Goal: Transaction & Acquisition: Subscribe to service/newsletter

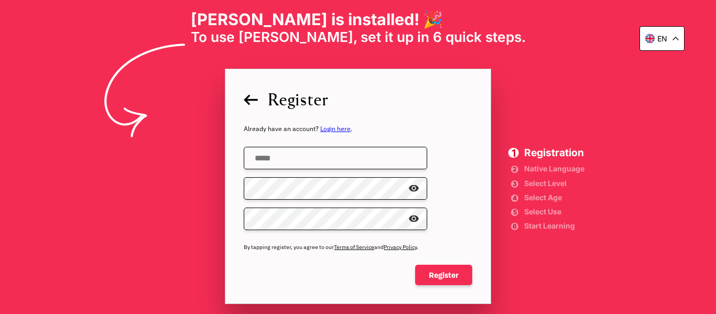
click at [331, 164] on input "email" at bounding box center [335, 158] width 183 height 23
type input "**********"
click at [258, 95] on span "Register" at bounding box center [358, 100] width 229 height 24
click at [246, 102] on icon at bounding box center [245, 99] width 14 height 11
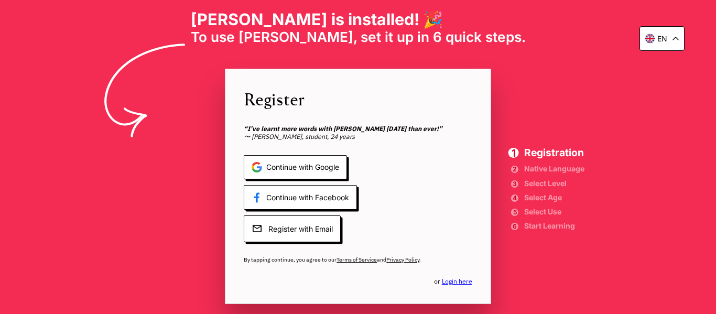
click at [449, 286] on div "Register “I’ve learnt more words with [PERSON_NAME] [DATE] than ever!” 〜 [PERSO…" at bounding box center [358, 187] width 266 height 236
click at [454, 284] on link "Login here" at bounding box center [457, 281] width 30 height 8
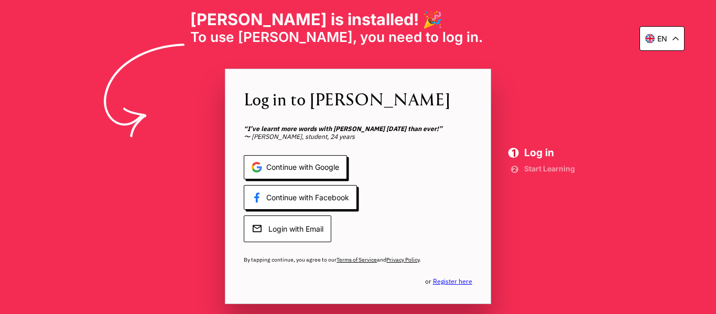
click at [299, 230] on span "Login with Email" at bounding box center [288, 228] width 88 height 27
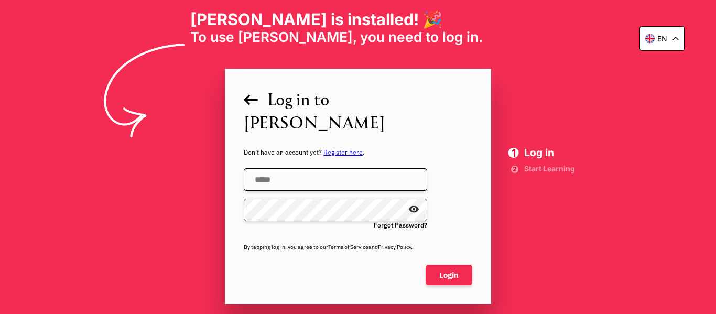
click at [343, 170] on input "email" at bounding box center [335, 179] width 183 height 23
type input "**********"
click at [450, 270] on span "Login" at bounding box center [449, 275] width 47 height 21
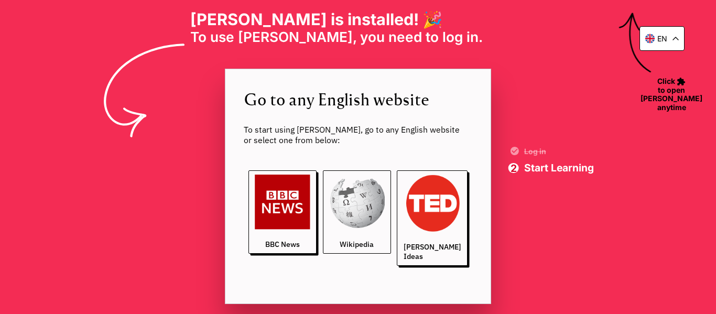
click at [357, 227] on img at bounding box center [357, 203] width 56 height 56
click at [308, 32] on span "To use [PERSON_NAME], you need to log in. ‎ ‎ ‎ ‎ ‎ ‎ ‎ ‎ ‎ ‎ ‎ ‎" at bounding box center [358, 37] width 336 height 17
drag, startPoint x: 327, startPoint y: 32, endPoint x: 355, endPoint y: 34, distance: 28.4
click at [350, 34] on span "To use [PERSON_NAME], you need to log in. ‎ ‎ ‎ ‎ ‎ ‎ ‎ ‎ ‎ ‎ ‎ ‎" at bounding box center [358, 37] width 336 height 17
drag, startPoint x: 396, startPoint y: 35, endPoint x: 423, endPoint y: 36, distance: 27.3
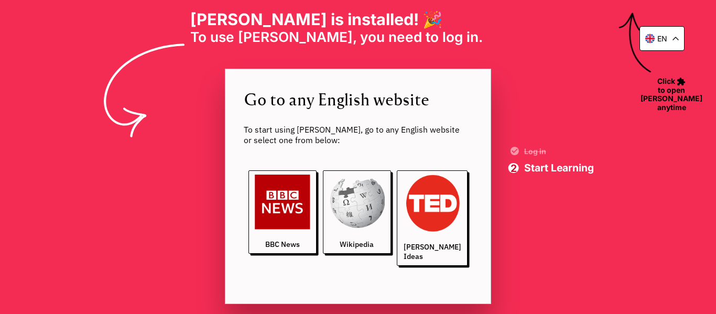
click at [405, 36] on span "To use [PERSON_NAME], you need to log in. ‎ ‎ ‎ ‎ ‎ ‎ ‎ ‎ ‎ ‎ ‎ ‎" at bounding box center [358, 37] width 336 height 17
click at [446, 36] on span "To use [PERSON_NAME], you need to log in. ‎ ‎ ‎ ‎ ‎ ‎ ‎ ‎ ‎ ‎ ‎ ‎" at bounding box center [358, 37] width 336 height 17
click at [562, 170] on span "Start Learning" at bounding box center [559, 168] width 70 height 10
